Goal: Find specific page/section

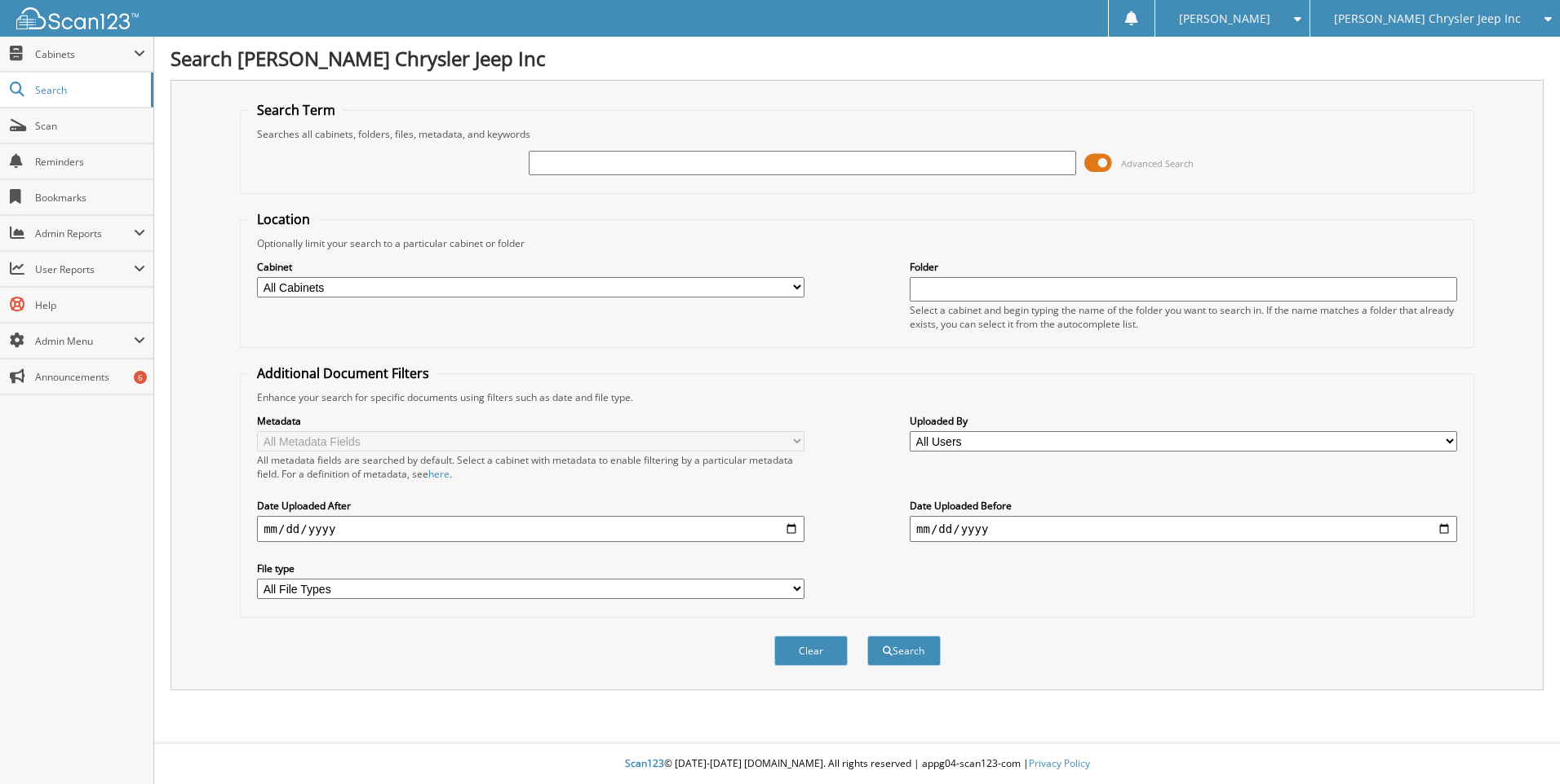
click at [757, 172] on input "text" at bounding box center [802, 163] width 547 height 24
click at [614, 169] on input "text" at bounding box center [802, 163] width 547 height 24
paste input "[PHONE_NUMBER]"
type input "[PHONE_NUMBER]"
click at [867, 636] on button "Search" at bounding box center [903, 650] width 74 height 30
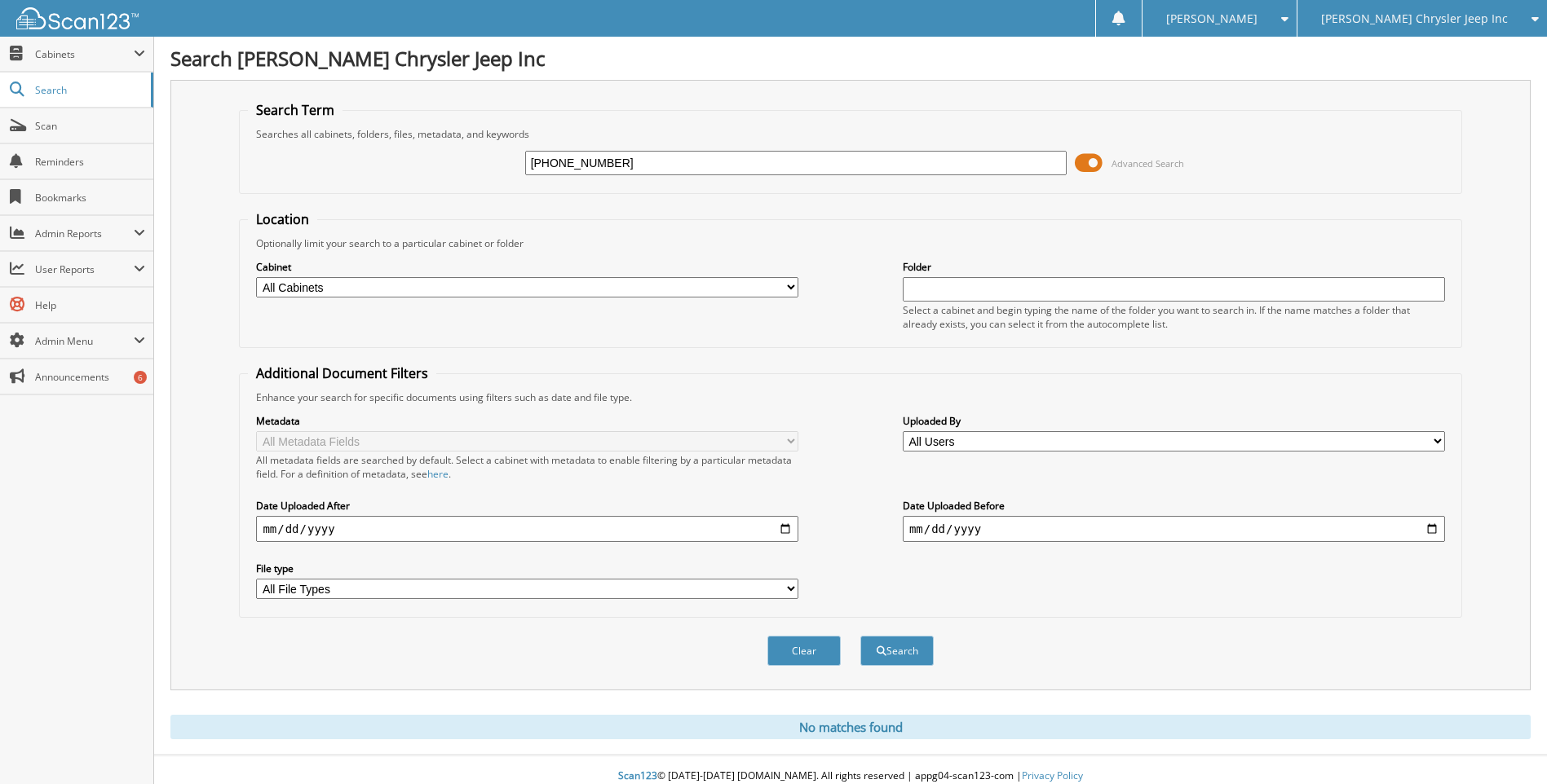
click at [1442, 23] on span "[PERSON_NAME] Chrysler Jeep Inc" at bounding box center [1414, 18] width 187 height 10
click at [1445, 21] on span "[PERSON_NAME] Chrysler Jeep Inc" at bounding box center [1414, 18] width 187 height 10
click at [1288, 11] on div "[PERSON_NAME]" at bounding box center [1220, 18] width 138 height 36
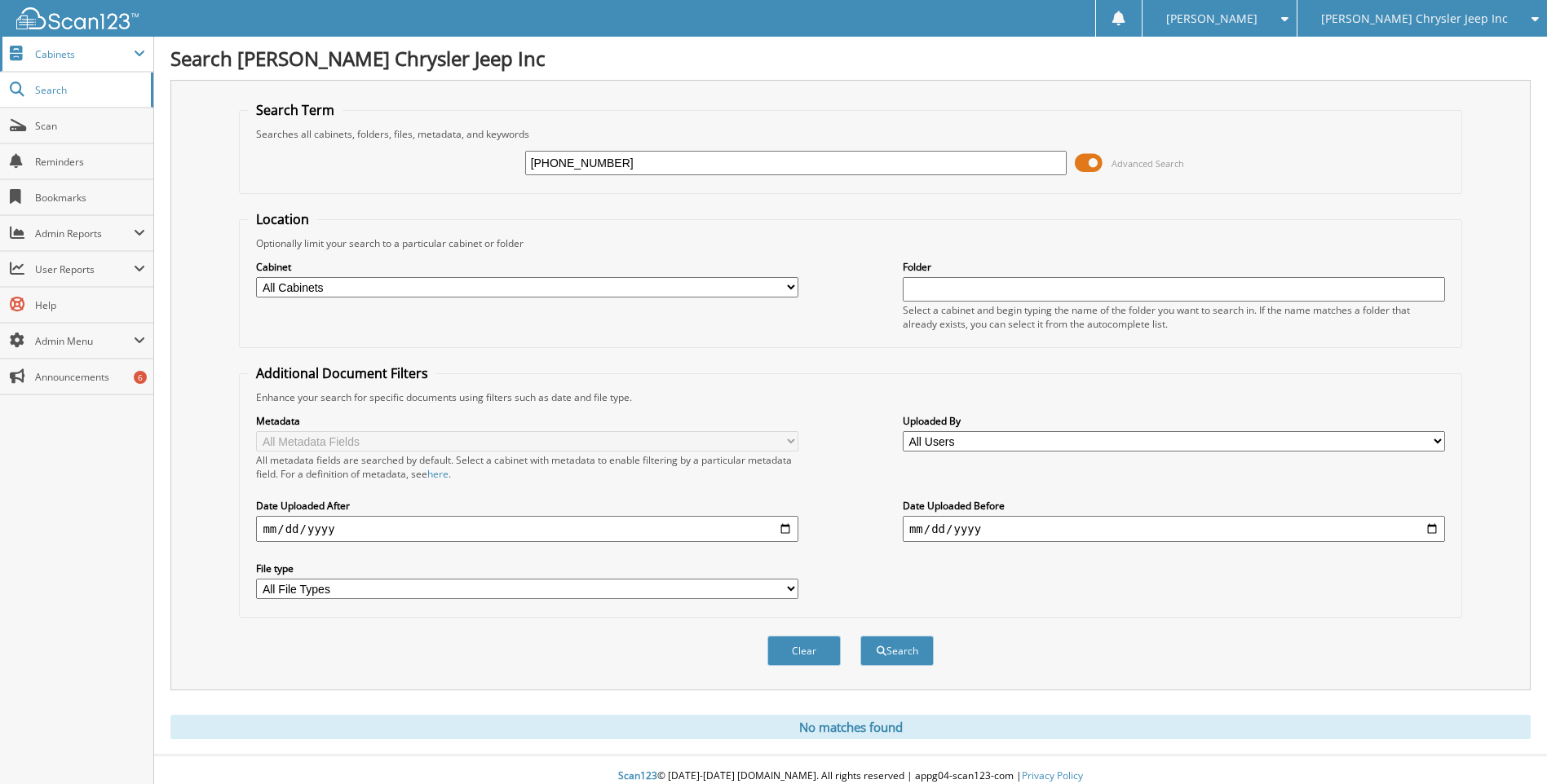
click at [37, 60] on span "Cabinets" at bounding box center [84, 55] width 99 height 14
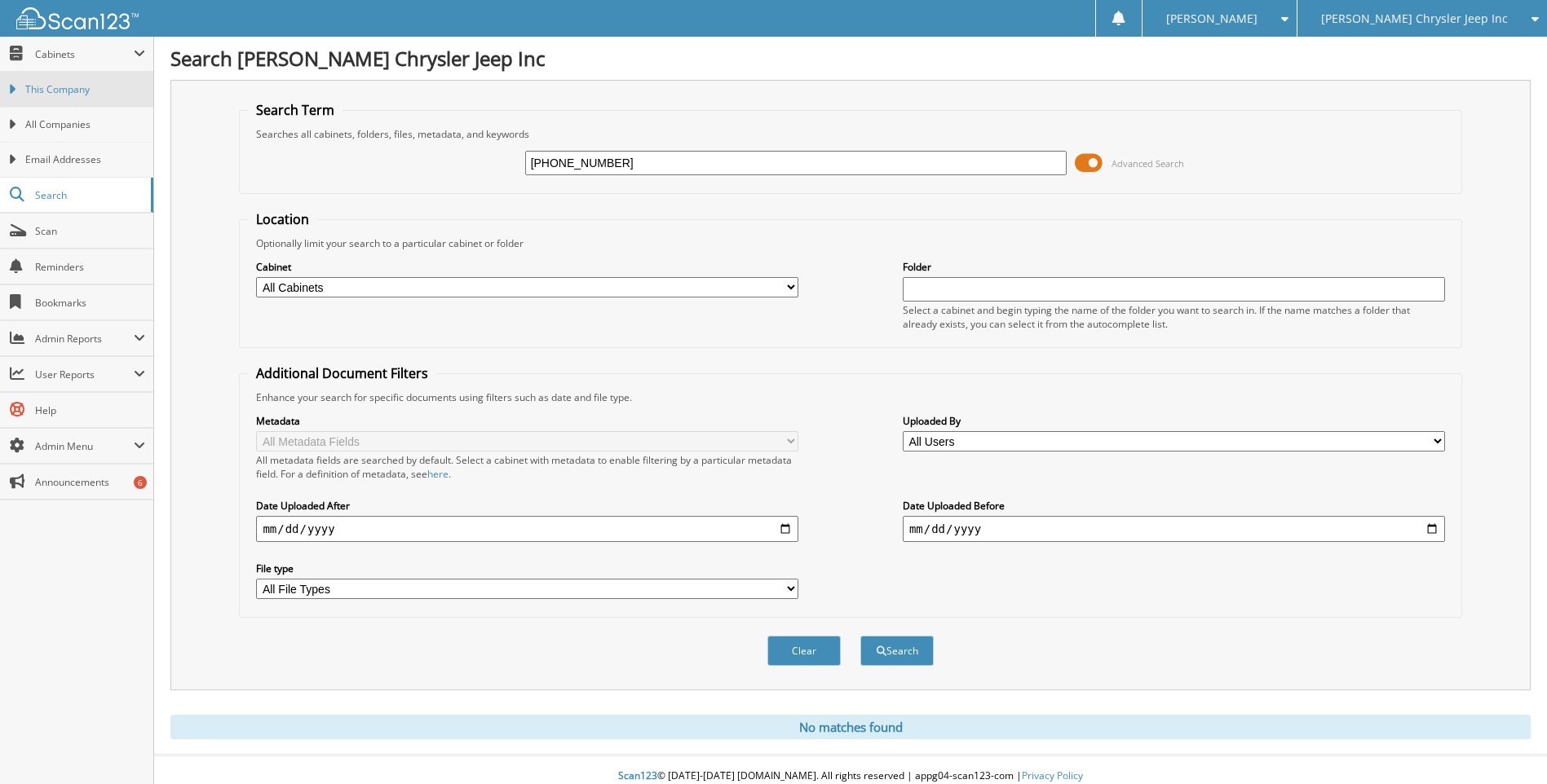
click at [44, 83] on span "This Company" at bounding box center [85, 89] width 120 height 15
